Goal: Check status

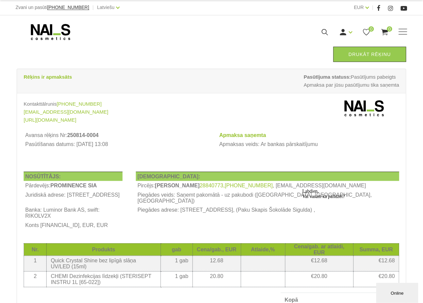
click at [143, 84] on div "Rēķins ir apmaksāts Pasūtījuma statuss: Pasūtījums pabeigts Apmaksa par jūsu pa…" at bounding box center [211, 81] width 389 height 24
drag, startPoint x: 352, startPoint y: 75, endPoint x: 389, endPoint y: 87, distance: 39.5
click at [389, 87] on span "Pasūtījuma statuss: Pasūtījums pabeigts Apmaksa par jūsu pasūtījumu tika saņemta" at bounding box center [352, 81] width 96 height 16
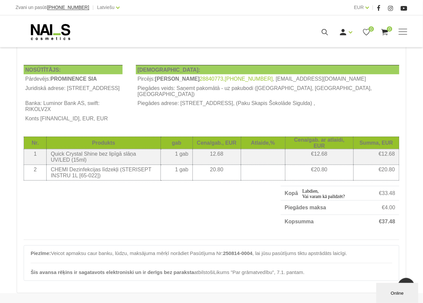
scroll to position [105, 0]
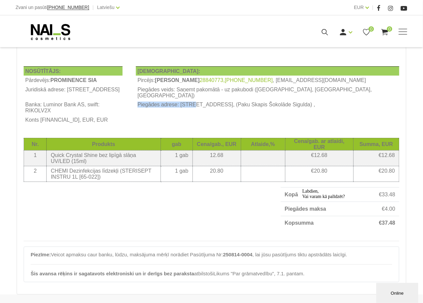
drag, startPoint x: 199, startPoint y: 112, endPoint x: 254, endPoint y: 114, distance: 55.4
click at [253, 114] on td "Piegādes adrese: [STREET_ADDRESS], (Paku Skapis Šokolāde Sigulda) ," at bounding box center [268, 107] width 264 height 15
click at [254, 114] on td "Piegādes adrese: [STREET_ADDRESS], (Paku Skapis Šokolāde Sigulda) ," at bounding box center [268, 107] width 264 height 15
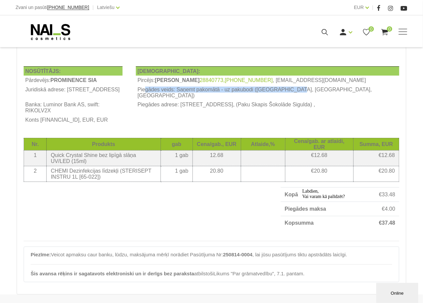
drag, startPoint x: 206, startPoint y: 94, endPoint x: 346, endPoint y: 98, distance: 139.7
click at [346, 98] on td "Piegādes veids: Saņemt pakomātā - uz pakubodi ([GEOGRAPHIC_DATA], [GEOGRAPHIC_D…" at bounding box center [268, 92] width 264 height 15
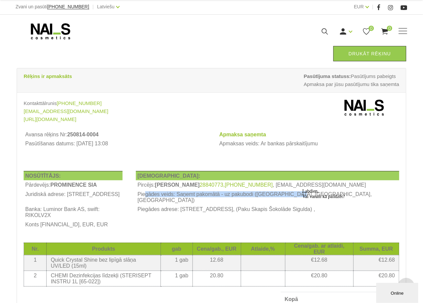
scroll to position [0, 0]
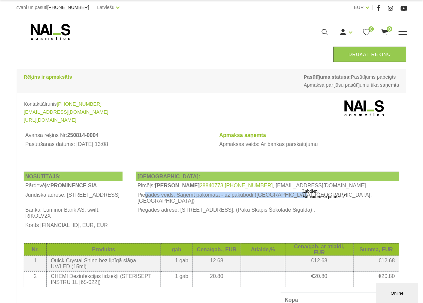
click at [62, 31] on icon at bounding box center [51, 32] width 70 height 17
